Goal: Task Accomplishment & Management: Manage account settings

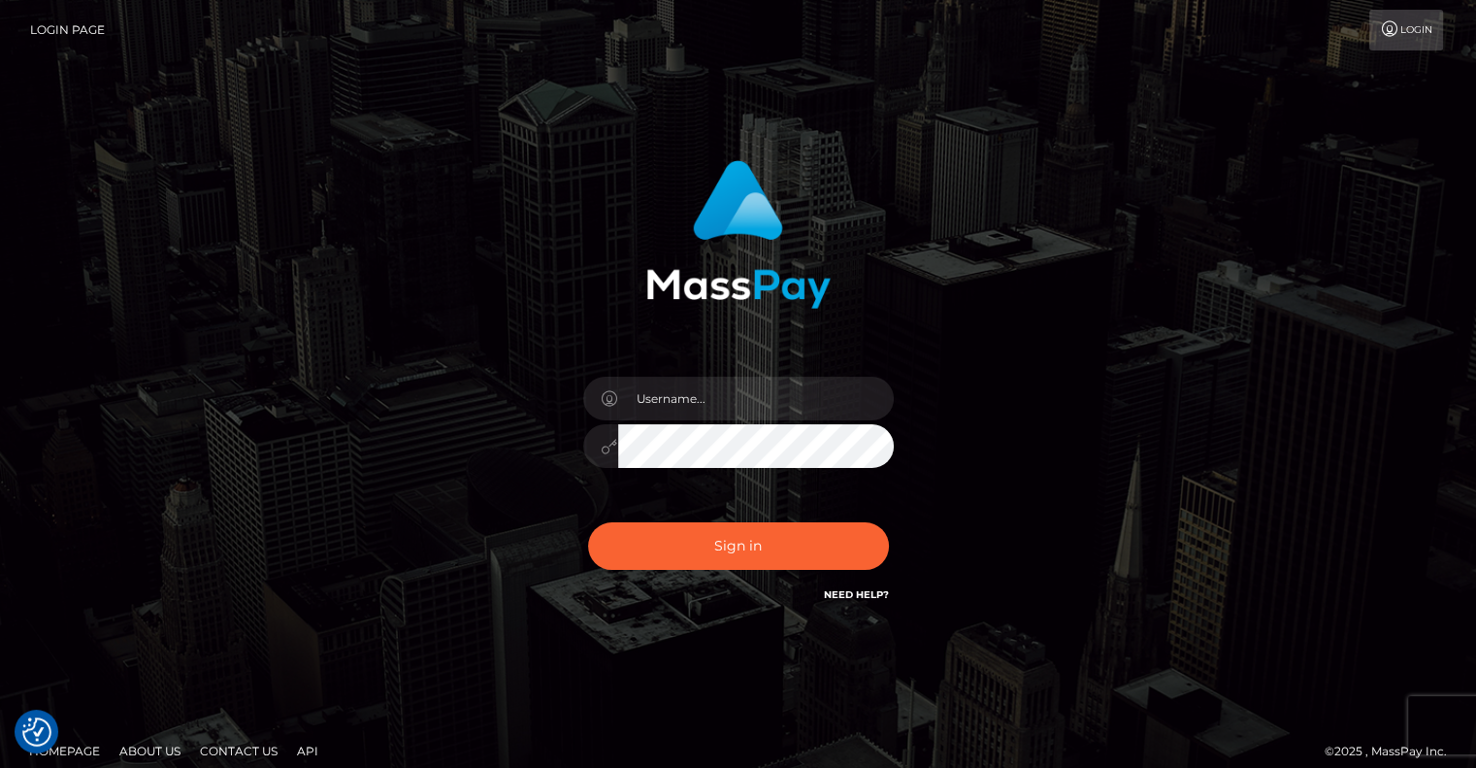
click at [89, 28] on link "Login Page" at bounding box center [67, 30] width 75 height 41
click at [714, 399] on input "text" at bounding box center [756, 398] width 276 height 44
click at [1343, 199] on div "Sign in" at bounding box center [738, 392] width 1476 height 785
click at [1419, 28] on link "Login" at bounding box center [1406, 30] width 74 height 41
click at [1417, 30] on link "Login" at bounding box center [1406, 30] width 74 height 41
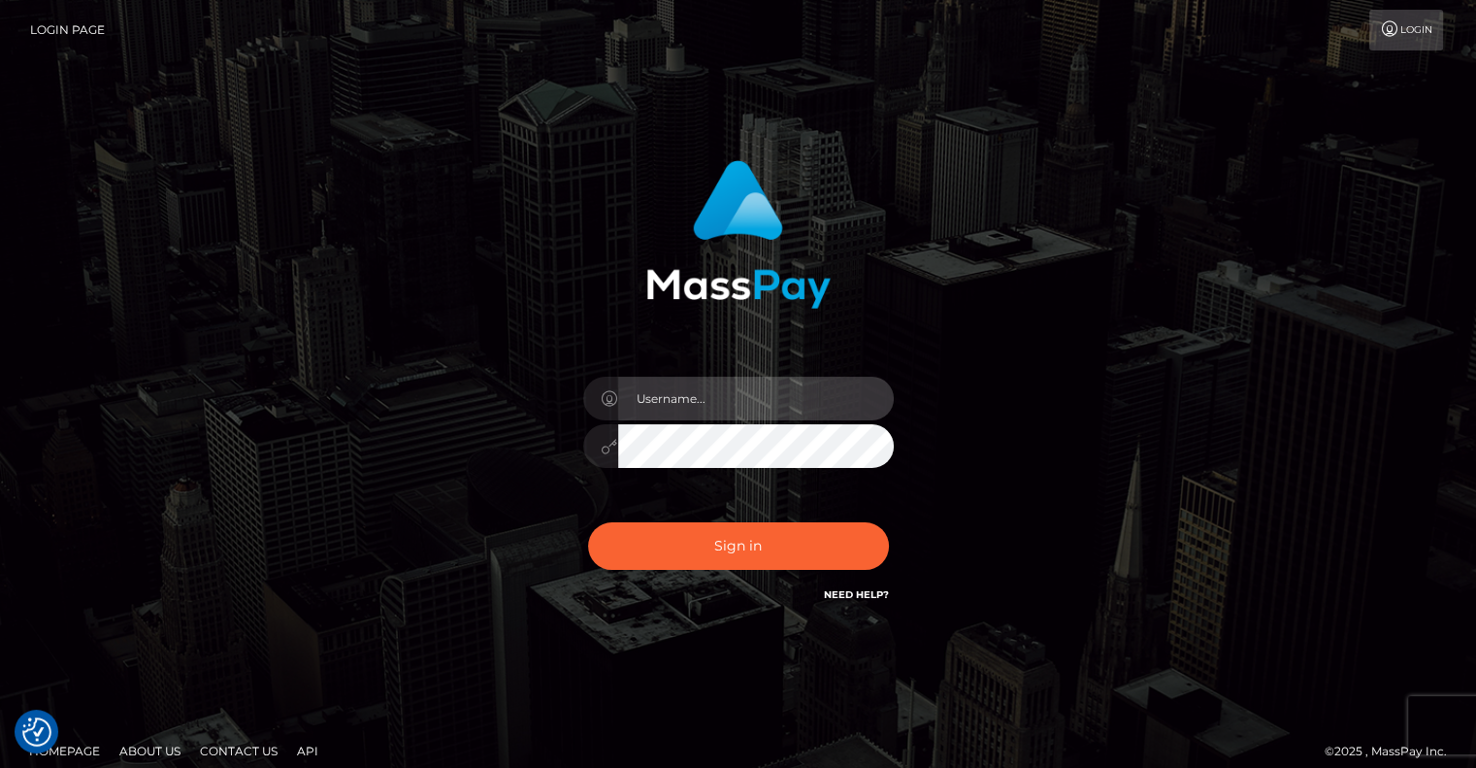
click at [703, 399] on input "text" at bounding box center [756, 398] width 276 height 44
type input "[EMAIL_ADDRESS][DOMAIN_NAME]"
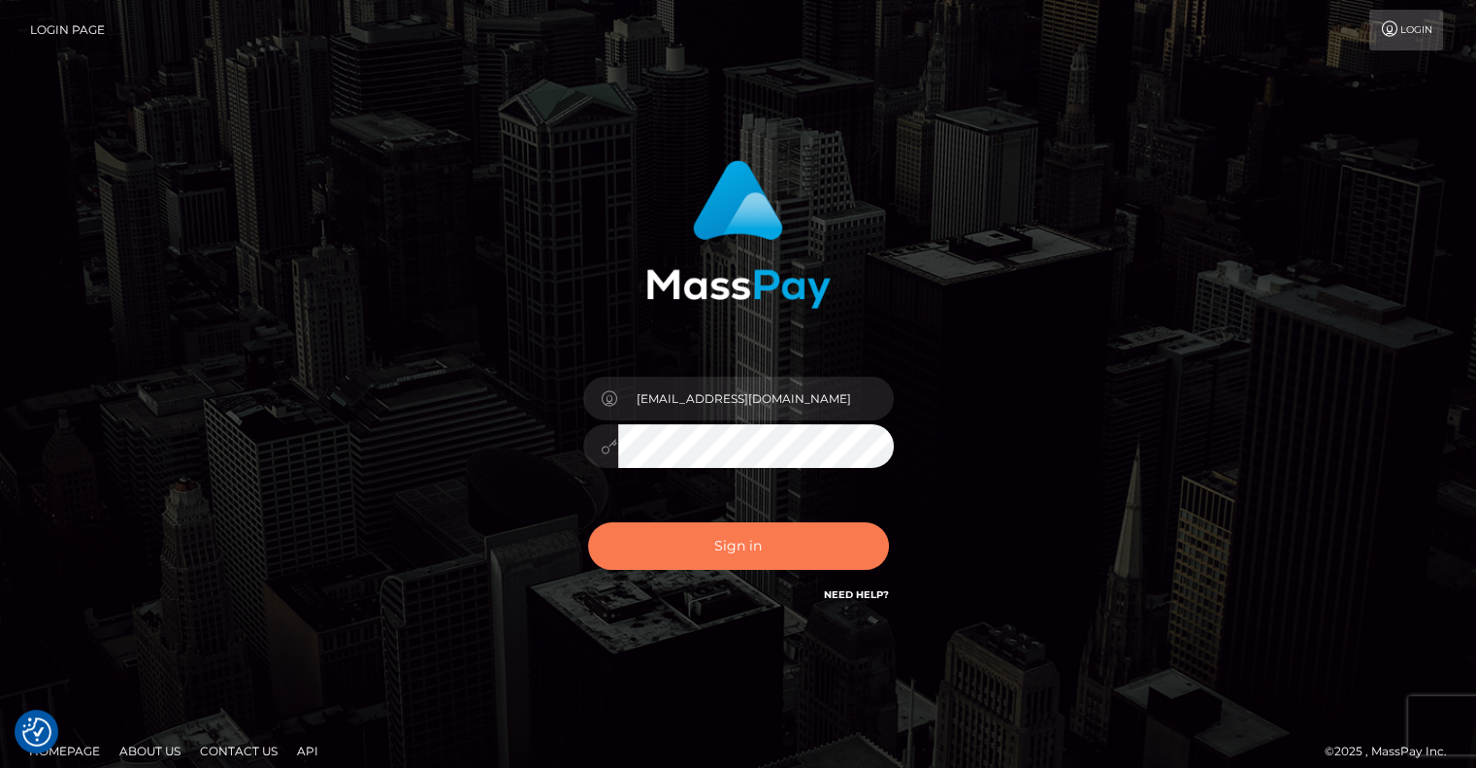
click at [648, 542] on button "Sign in" at bounding box center [738, 546] width 301 height 48
